Goal: Transaction & Acquisition: Purchase product/service

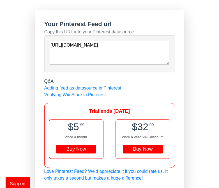
scroll to position [45, 0]
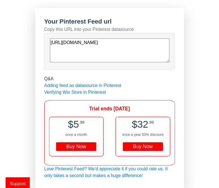
drag, startPoint x: 50, startPoint y: 42, endPoint x: 124, endPoint y: 54, distance: 74.3
click at [124, 54] on textarea "[URL][DOMAIN_NAME]" at bounding box center [109, 50] width 119 height 24
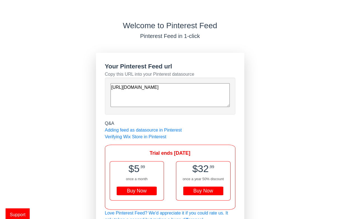
scroll to position [13, 0]
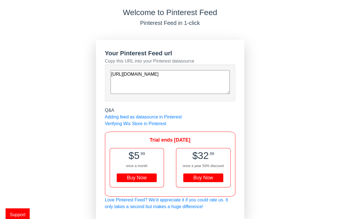
click at [200, 178] on div "Buy Now" at bounding box center [203, 178] width 40 height 9
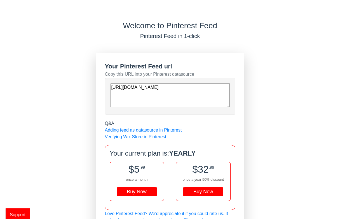
scroll to position [14, 0]
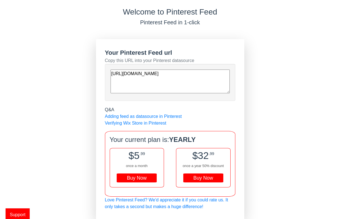
click at [162, 86] on textarea "[URL][DOMAIN_NAME]" at bounding box center [170, 82] width 119 height 24
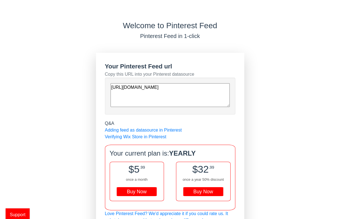
scroll to position [14, 0]
